Goal: Task Accomplishment & Management: Use online tool/utility

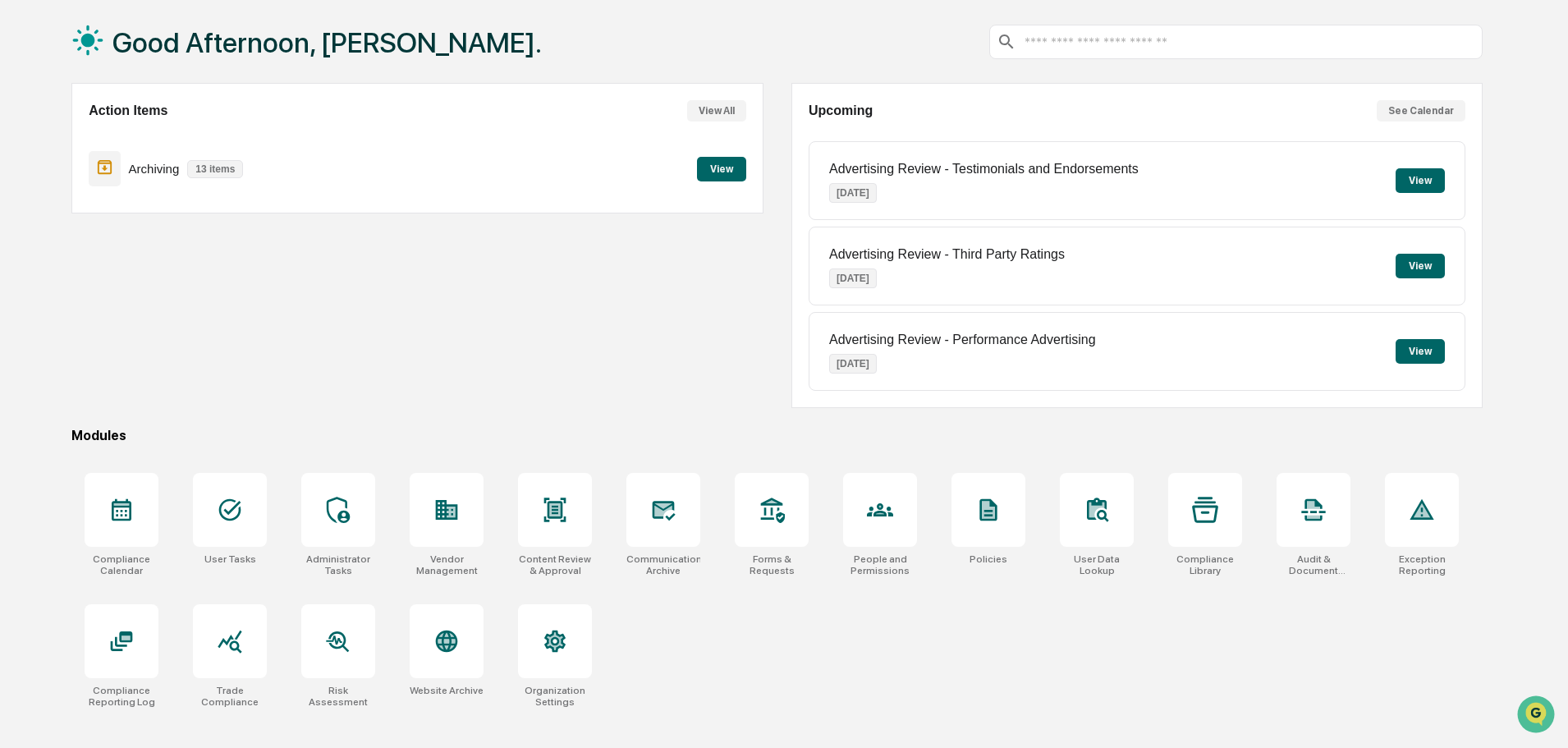
scroll to position [78, 0]
click at [401, 510] on div "Vendor Management" at bounding box center [446, 523] width 100 height 124
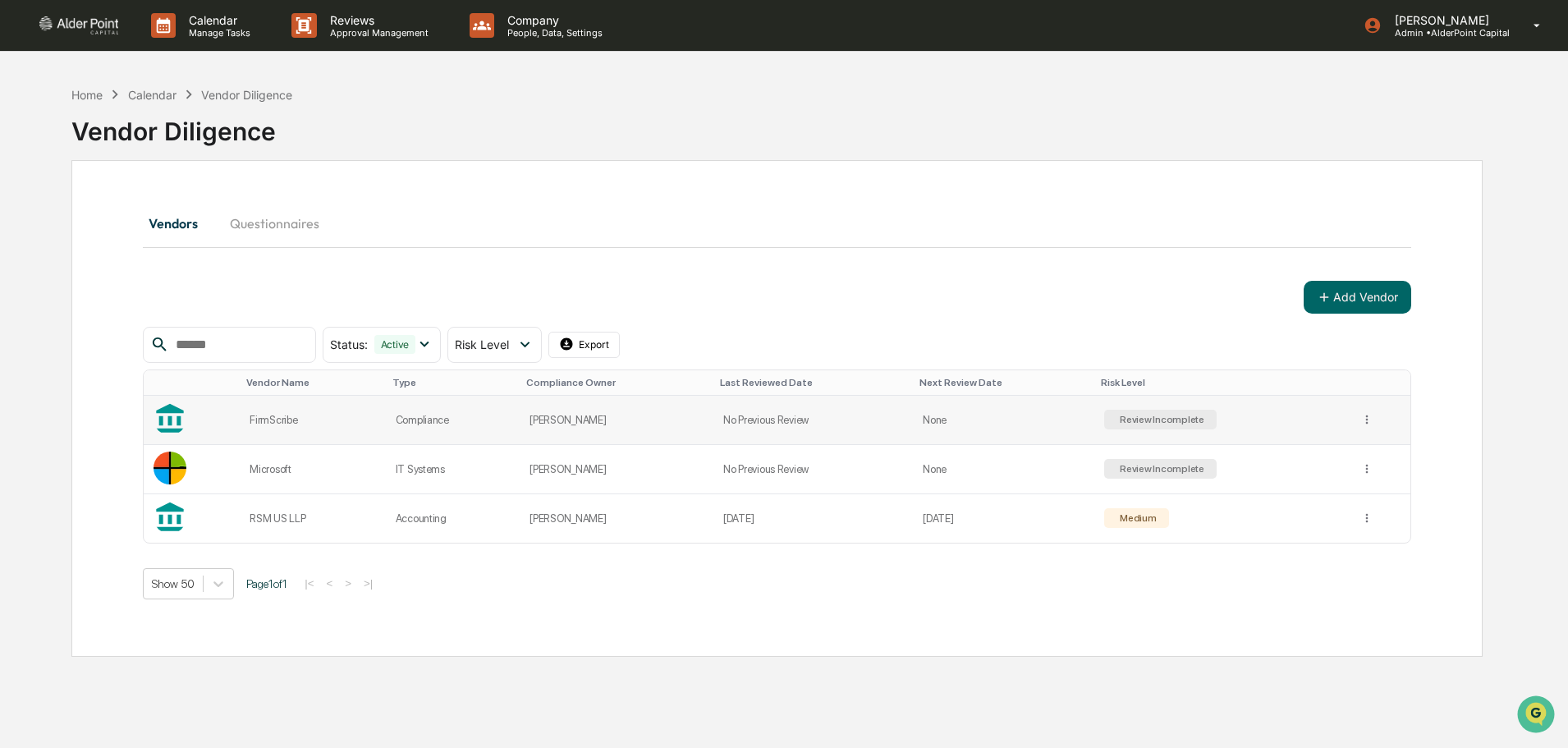
click at [1249, 420] on td "Review Incomplete" at bounding box center [1222, 420] width 256 height 50
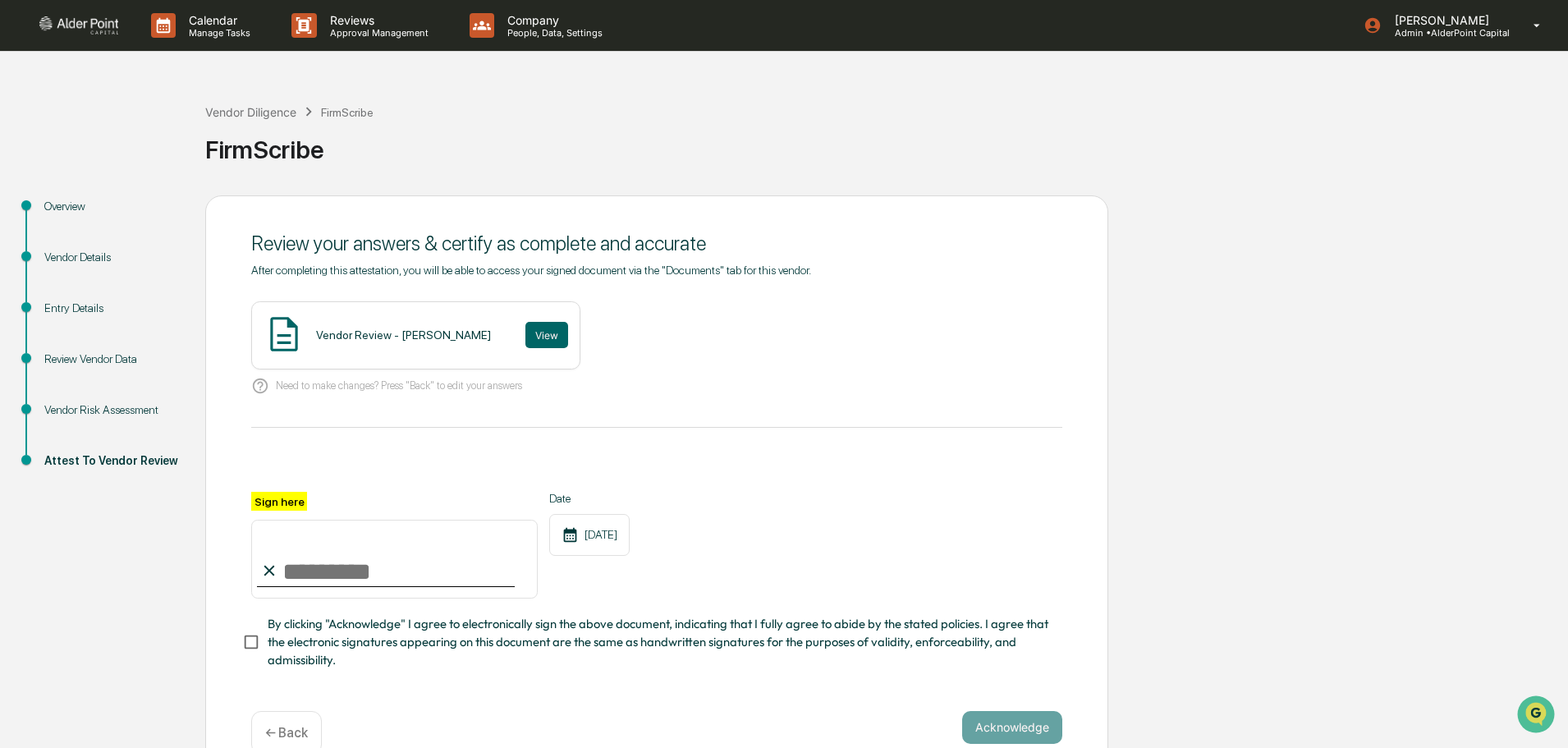
click at [86, 357] on div "Review Vendor Data" at bounding box center [112, 360] width 134 height 18
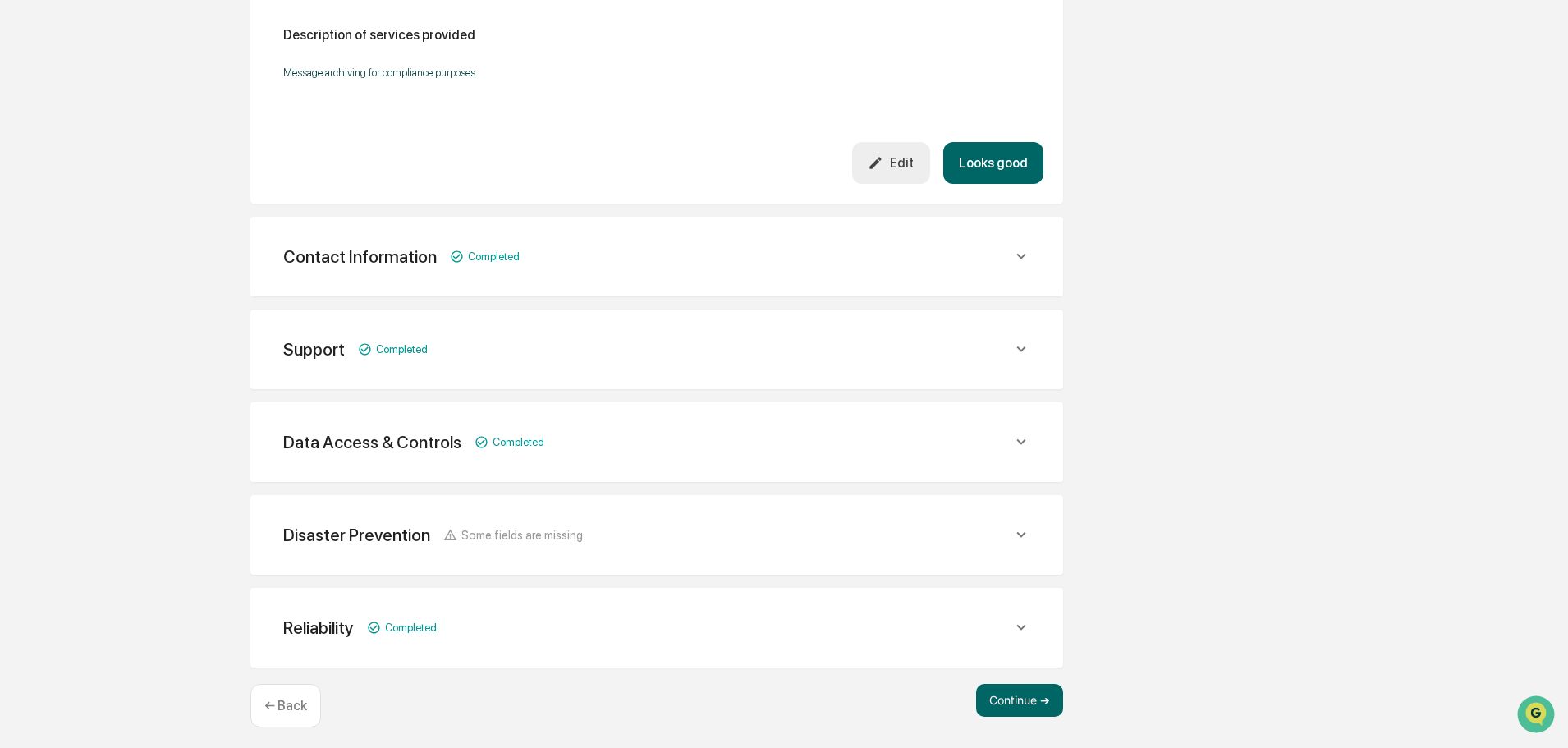
scroll to position [518, 0]
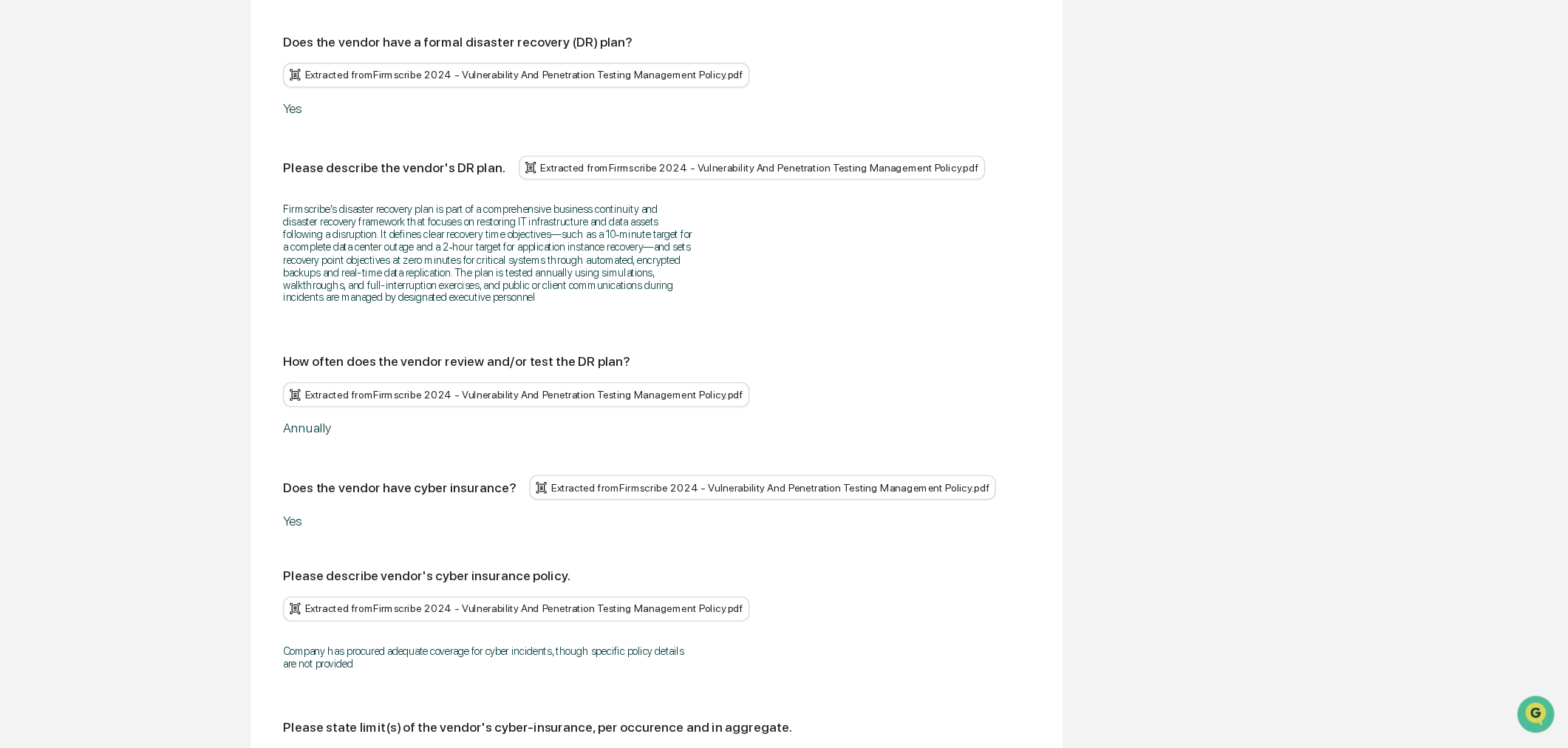
scroll to position [983, 0]
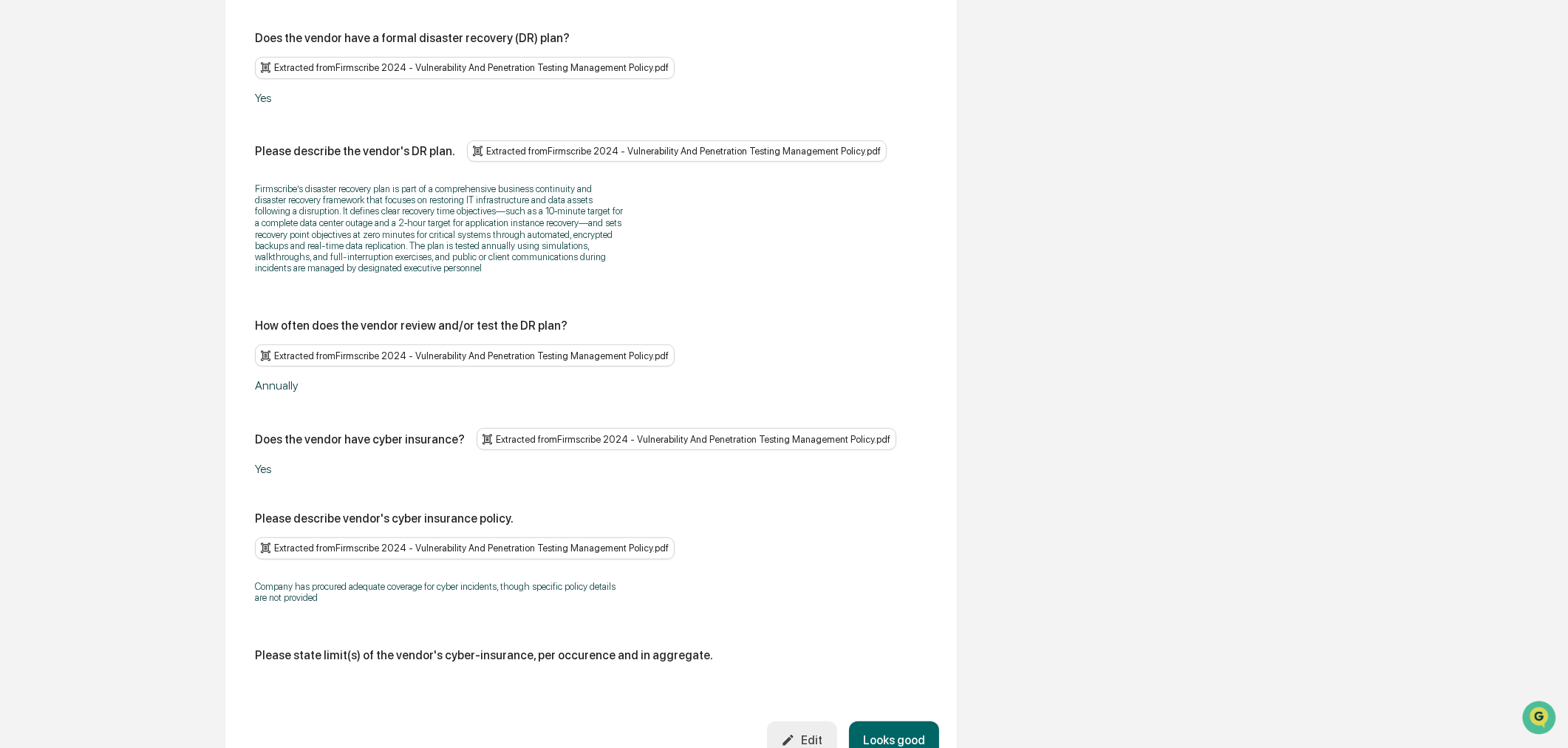
drag, startPoint x: 1380, startPoint y: 9, endPoint x: 862, endPoint y: 471, distance: 694.1
click at [862, 471] on div "Yes" at bounding box center [591, 469] width 673 height 14
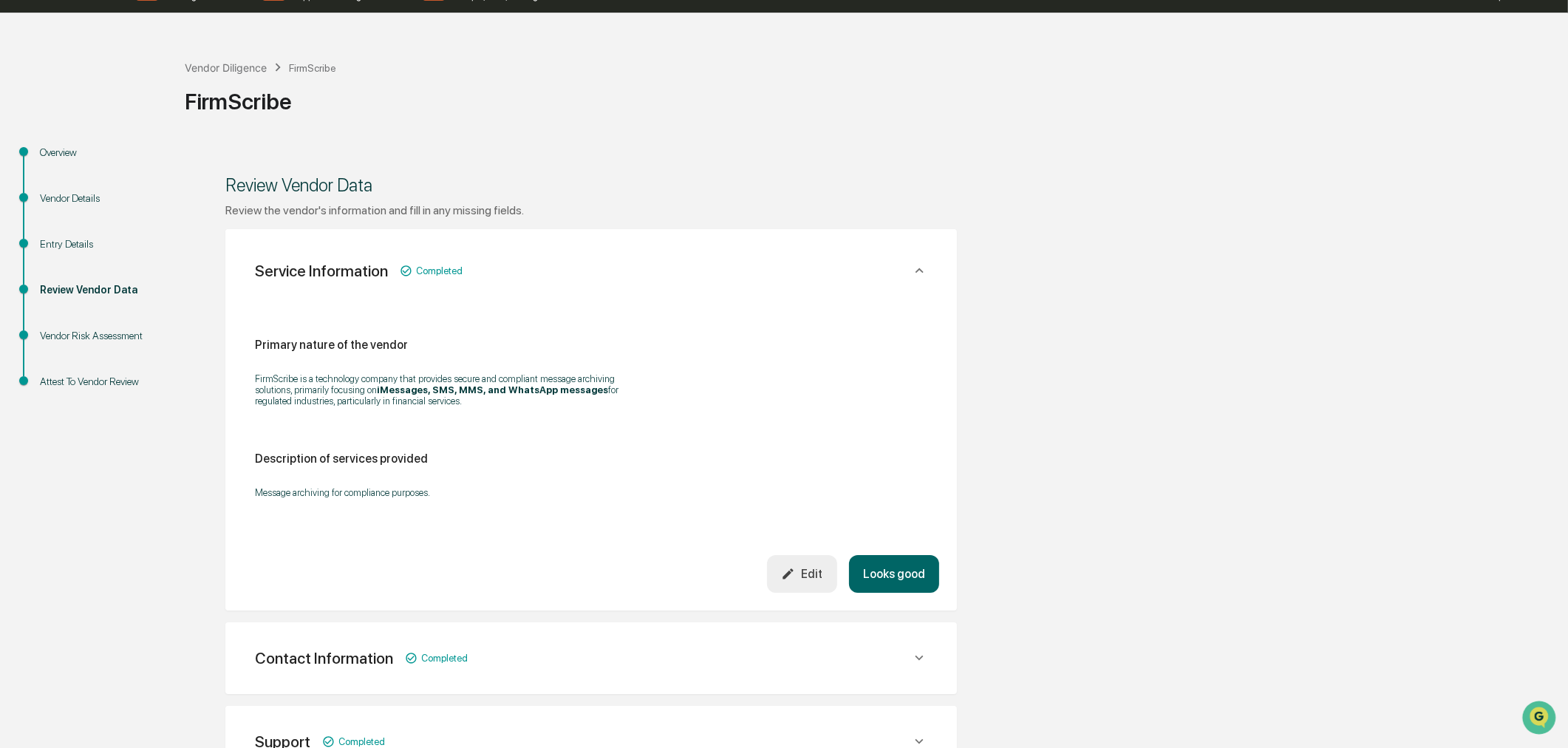
scroll to position [0, 0]
